Goal: Task Accomplishment & Management: Manage account settings

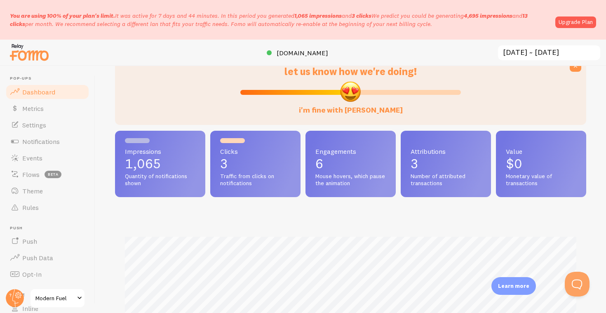
scroll to position [42, 0]
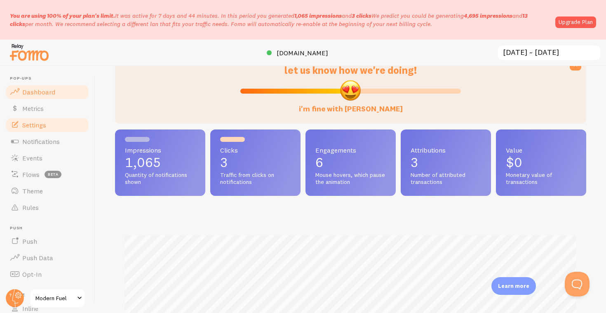
click at [49, 120] on link "Settings" at bounding box center [47, 125] width 85 height 16
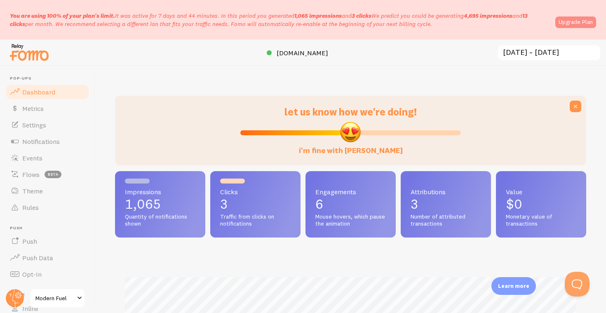
click at [565, 17] on link "Upgrade Plan" at bounding box center [576, 22] width 41 height 12
click at [572, 23] on link "Upgrade Plan" at bounding box center [576, 22] width 41 height 12
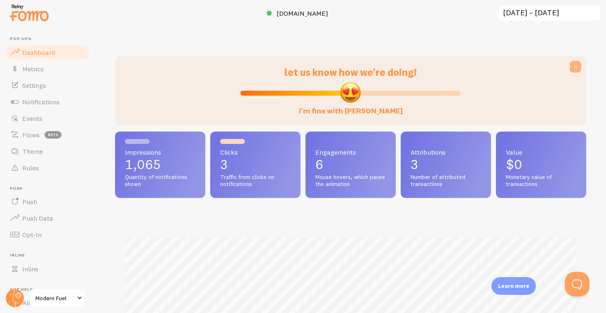
click at [577, 61] on button at bounding box center [576, 67] width 12 height 12
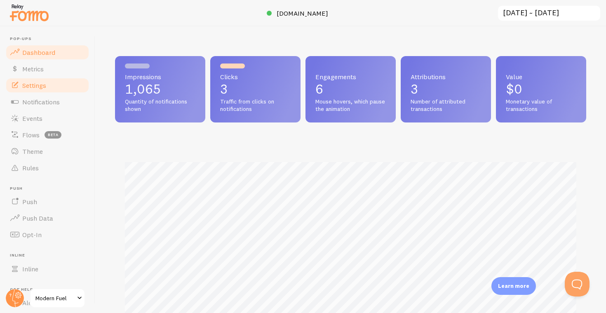
click at [37, 79] on link "Settings" at bounding box center [47, 85] width 85 height 16
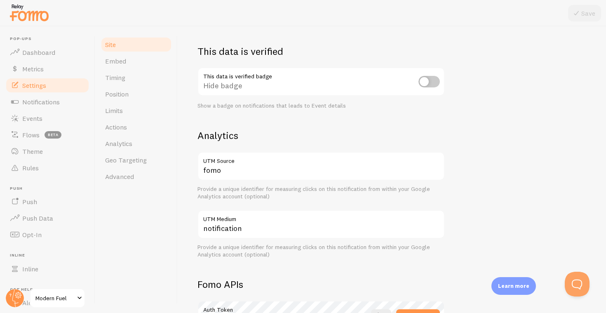
scroll to position [220, 0]
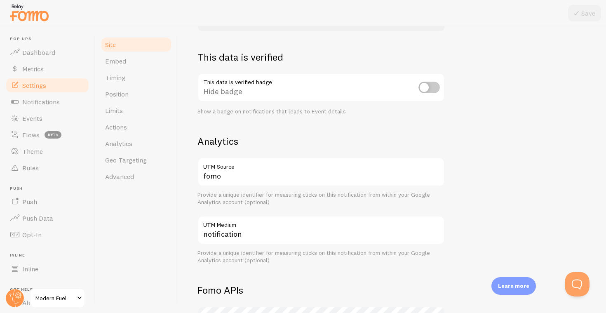
click at [427, 84] on div "This data is verified badge Hide badge Show a badge on notifications that leads…" at bounding box center [321, 94] width 247 height 42
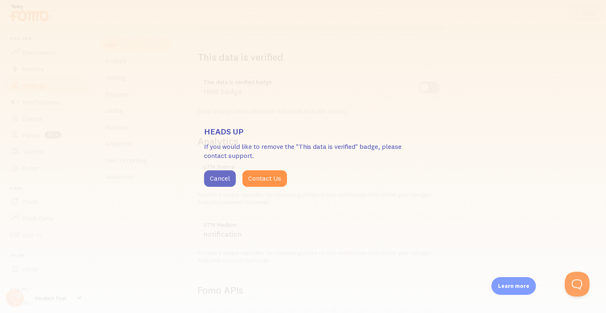
click at [222, 183] on button "Cancel" at bounding box center [220, 178] width 32 height 16
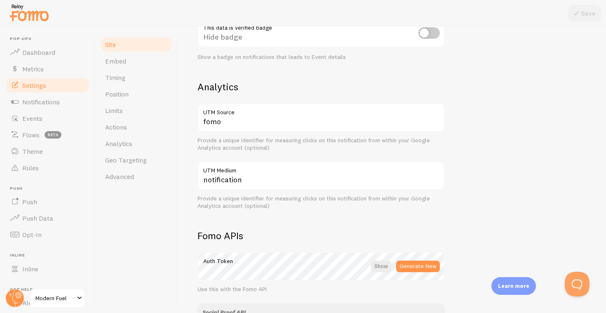
scroll to position [291, 0]
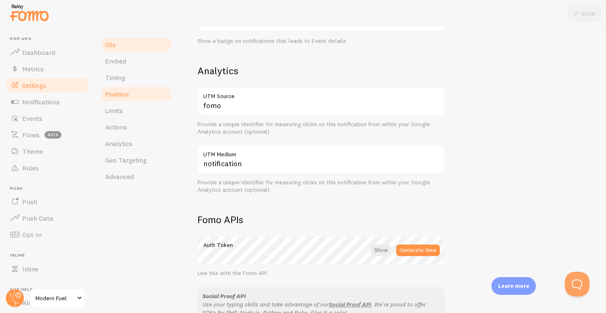
click at [129, 94] on span "Position" at bounding box center [117, 94] width 24 height 8
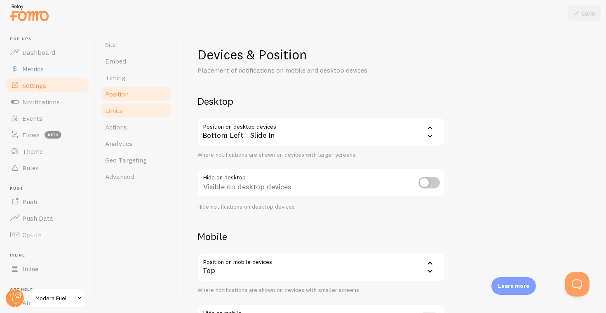
click at [125, 105] on link "Limits" at bounding box center [136, 110] width 72 height 16
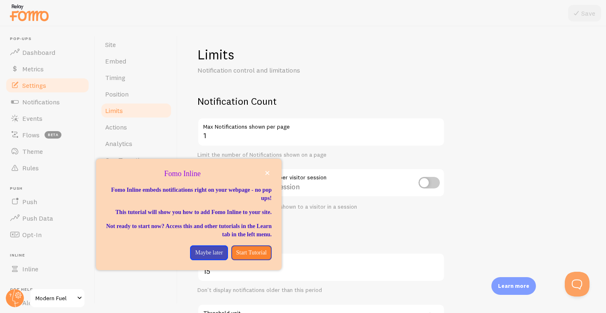
click at [22, 16] on img at bounding box center [29, 12] width 41 height 21
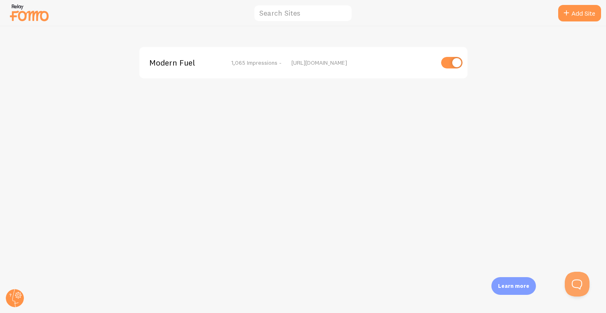
click at [40, 14] on img at bounding box center [29, 12] width 41 height 21
click at [19, 300] on circle at bounding box center [15, 298] width 18 height 18
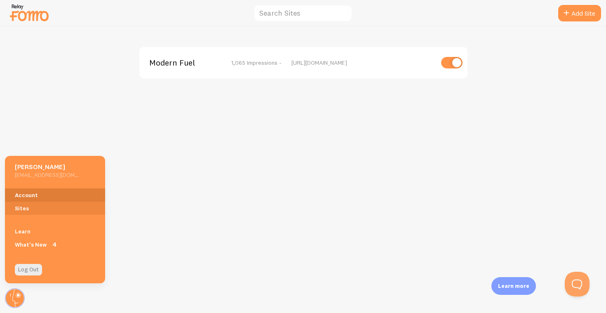
click at [52, 192] on link "Account" at bounding box center [55, 195] width 100 height 13
